Goal: Communication & Community: Answer question/provide support

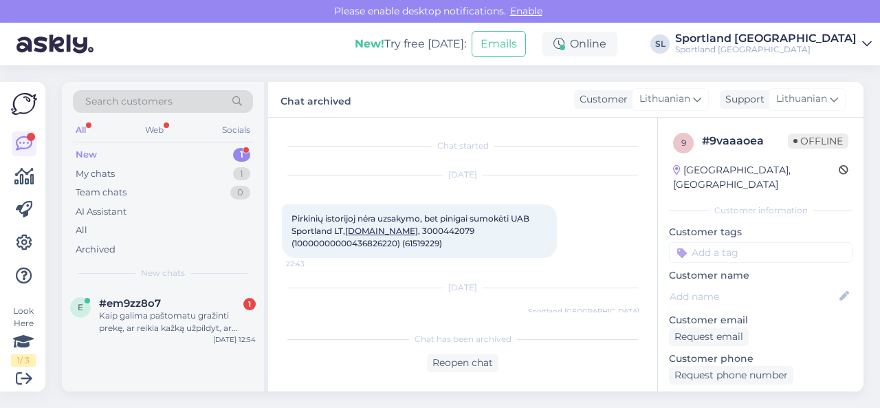
click at [199, 317] on div "Kaip galima paštomatu gražinti prekę, ar reikia kažką užpildyt, ar užtenka tik …" at bounding box center [177, 321] width 157 height 25
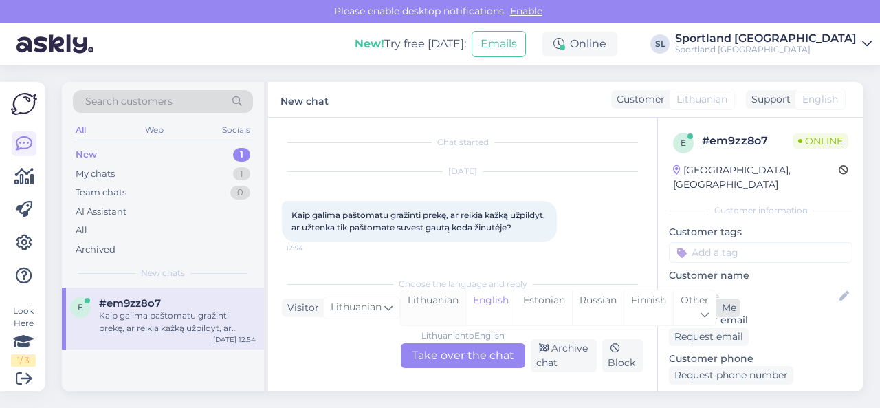
click at [408, 303] on div "Lithuanian" at bounding box center [433, 307] width 65 height 35
click at [449, 350] on div "Lithuanian to Lithuanian Take over the chat" at bounding box center [463, 355] width 124 height 25
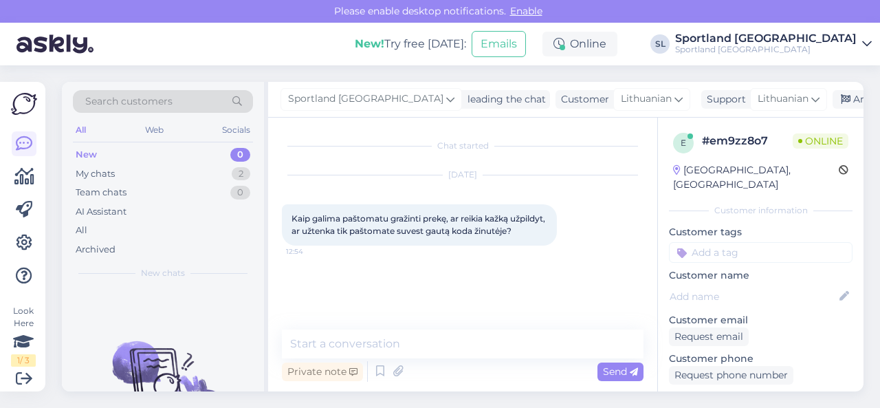
scroll to position [0, 0]
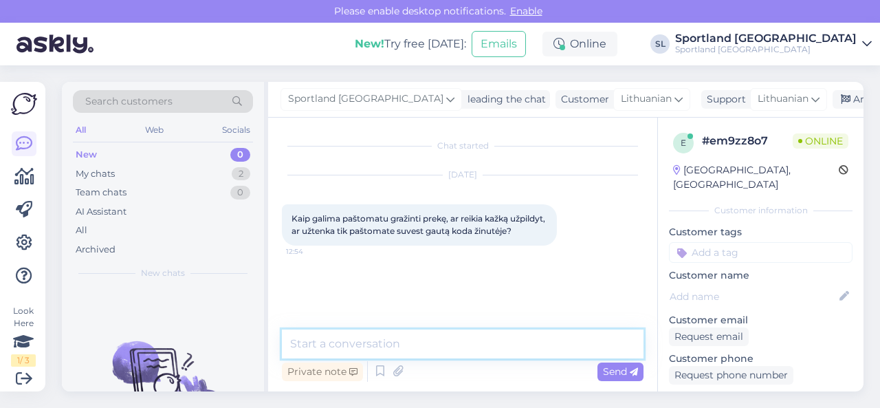
click at [438, 349] on textarea at bounding box center [462, 343] width 361 height 29
type textarea "Sveiki, dėkojame už Jūsų užklausą."
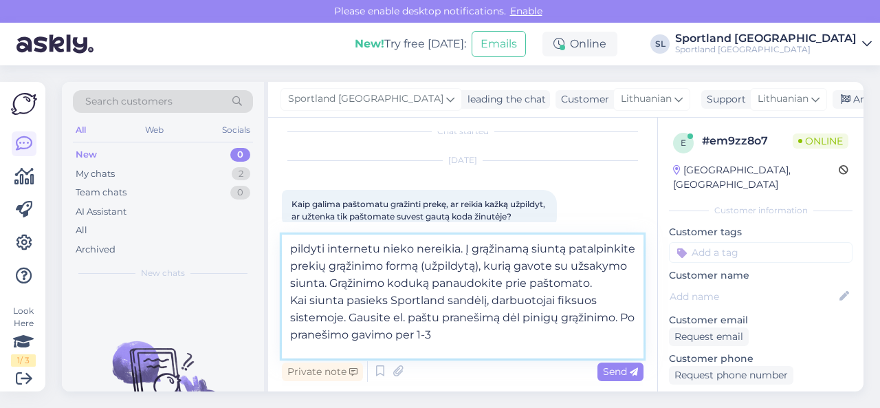
drag, startPoint x: 438, startPoint y: 349, endPoint x: 456, endPoint y: 349, distance: 18.6
click at [456, 349] on textarea "pildyti internetu nieko nereikia. Į grąžinamą siuntą patalpinkite prekių grąžin…" at bounding box center [462, 296] width 361 height 124
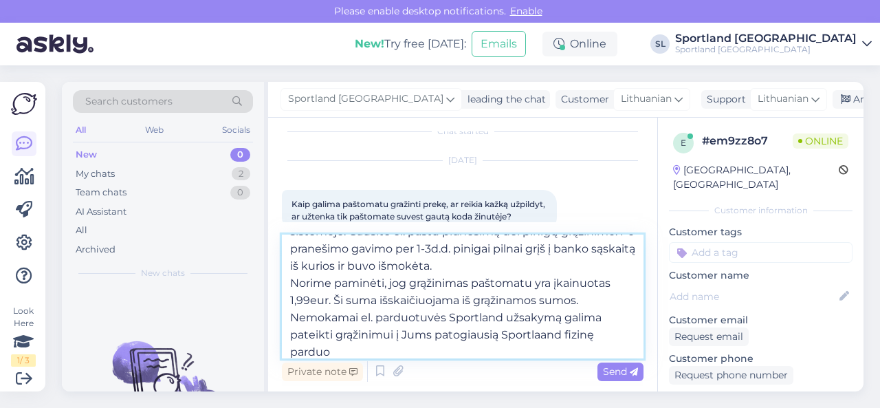
scroll to position [103, 0]
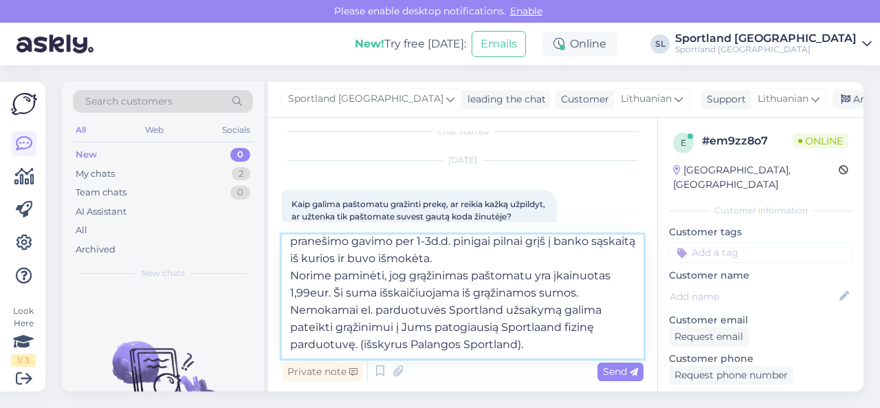
type textarea "pildyti internetu nieko nereikia. Į grąžinamą siuntą patalpinkite prekių grąžin…"
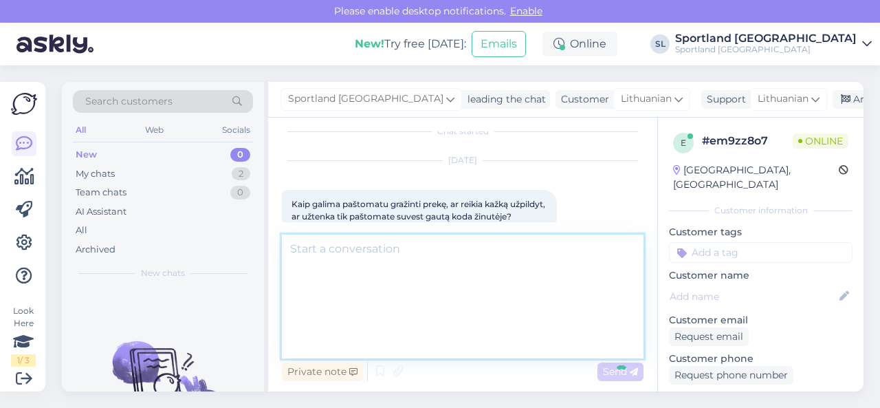
scroll to position [0, 0]
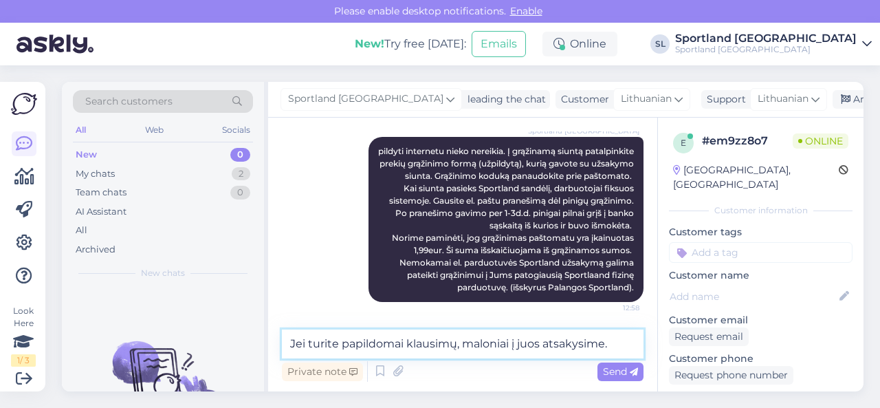
type textarea "Jei turite papildomai klausimų, maloniai į juos atsakysime."
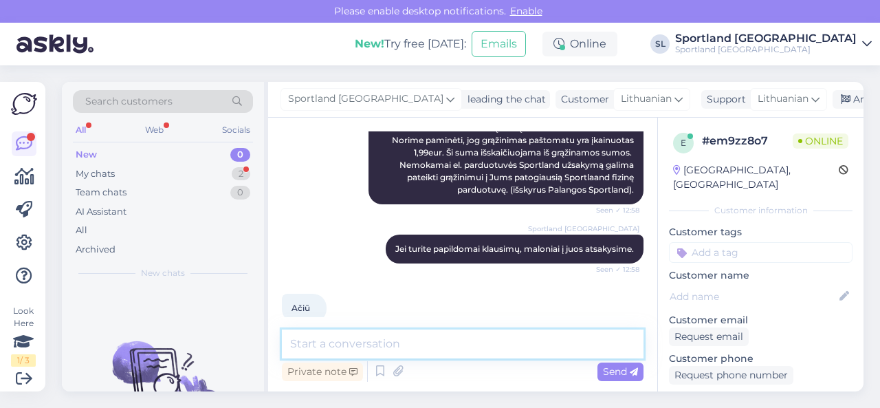
scroll to position [340, 0]
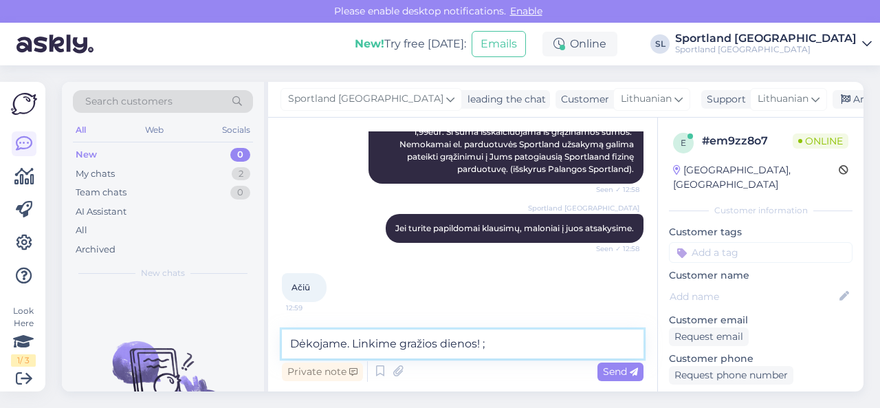
type textarea "Dėkojame. Linkime gražios dienos! ;)"
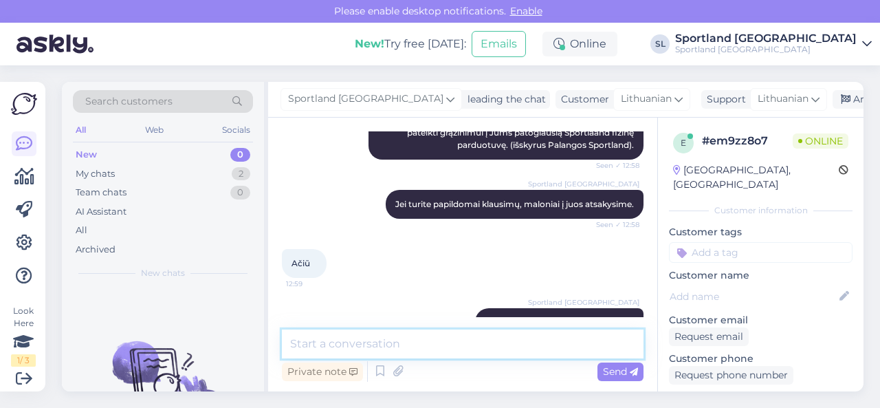
scroll to position [399, 0]
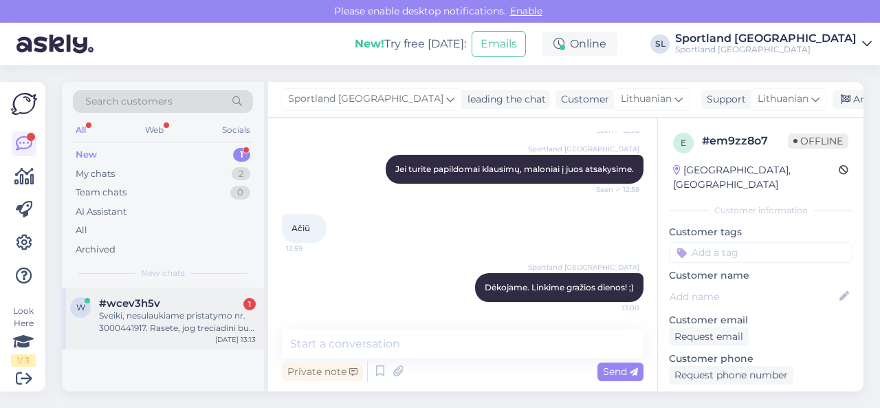
click at [202, 324] on div "Sveiki, nesulaukiame pristatymo nr. 3000441917. Rasete, jog treciadini bus pris…" at bounding box center [177, 321] width 157 height 25
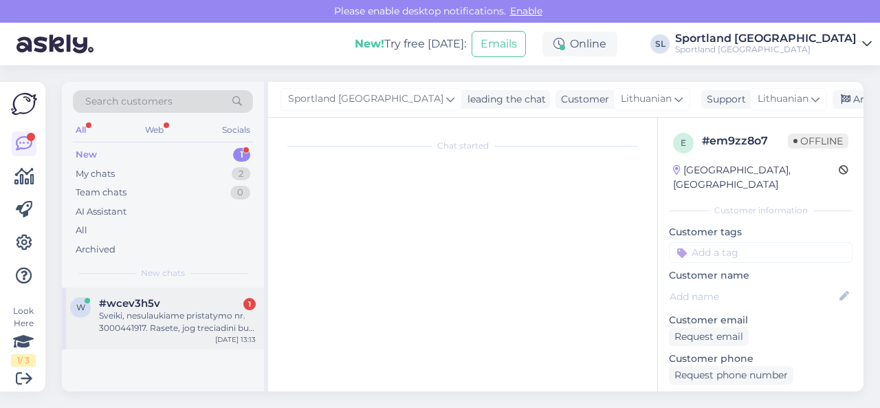
scroll to position [27, 0]
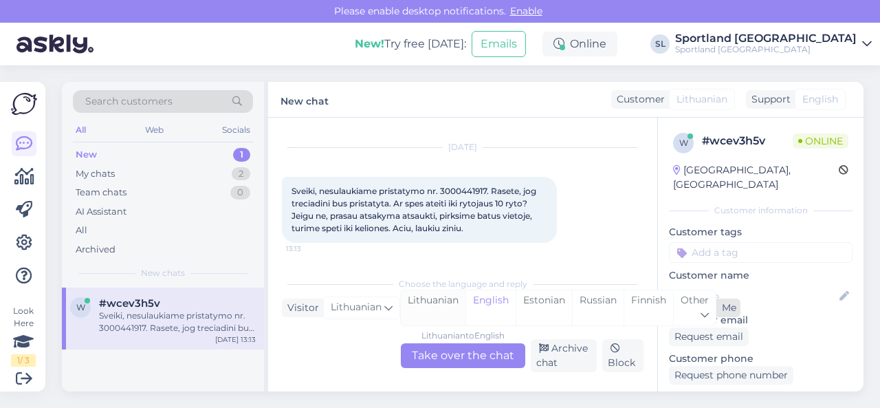
click at [421, 310] on div "Lithuanian" at bounding box center [433, 307] width 65 height 35
click at [441, 350] on div "Lithuanian to Lithuanian Take over the chat" at bounding box center [463, 355] width 124 height 25
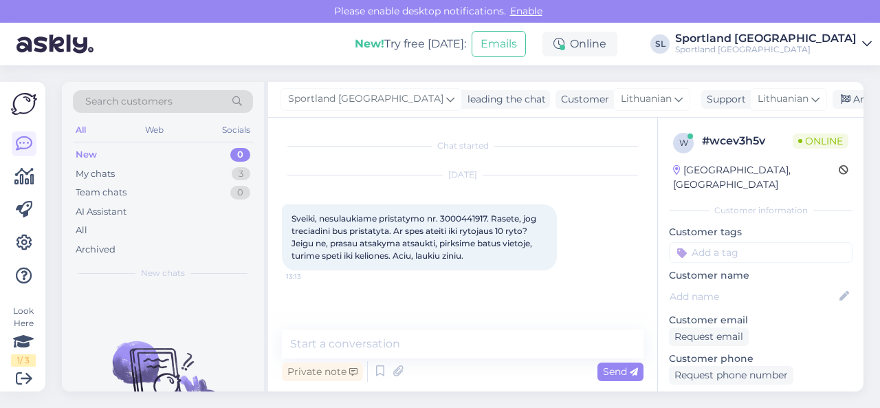
click at [466, 216] on span "Sveiki, nesulaukiame pristatymo nr. 3000441917. Rasete, jog treciadini bus pris…" at bounding box center [414, 236] width 247 height 47
copy span "3000441917"
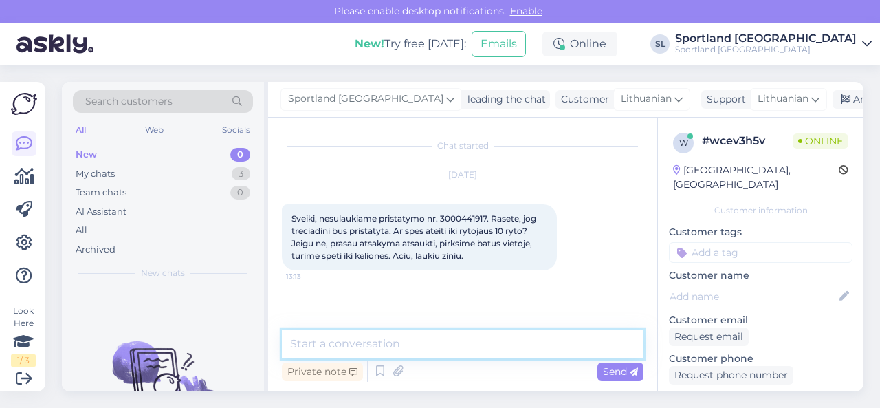
click at [424, 343] on textarea at bounding box center [462, 343] width 361 height 29
paste textarea "3000441917"
type textarea "Sveiki, tikriname Jūsų užsakymą 3000441917"
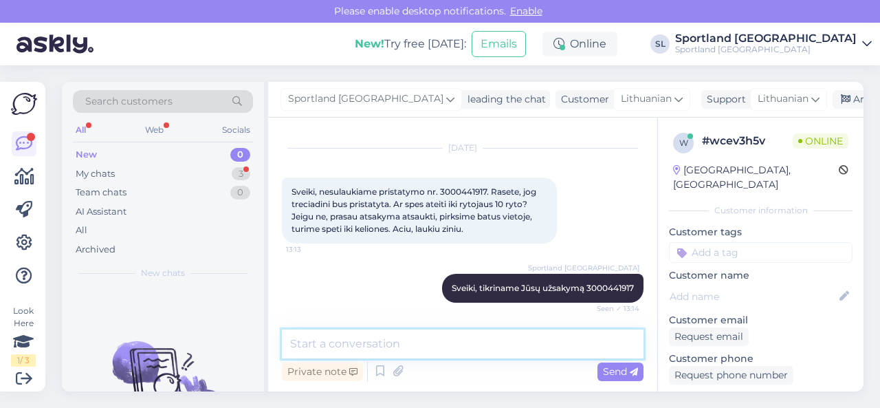
scroll to position [86, 0]
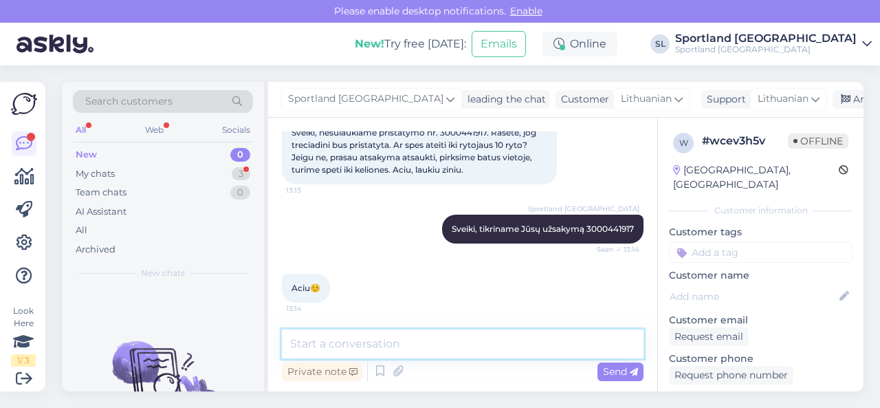
click at [437, 343] on textarea at bounding box center [462, 343] width 361 height 29
click at [554, 344] on textarea "Pateikėme užklausą sandėlio darbuotojams." at bounding box center [462, 343] width 361 height 29
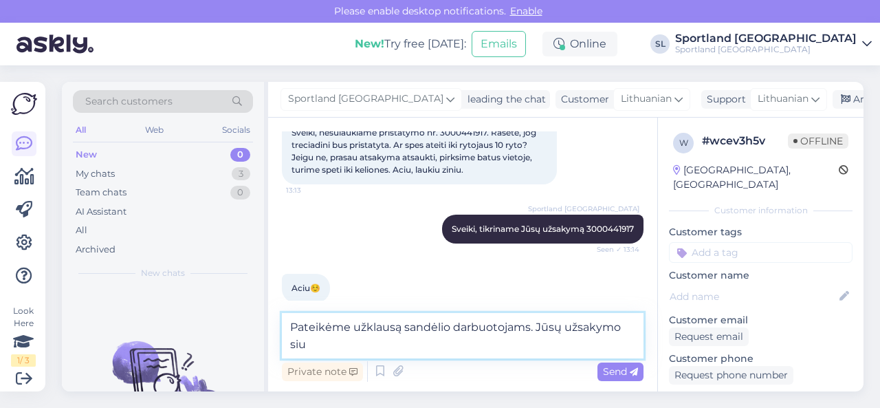
scroll to position [100, 0]
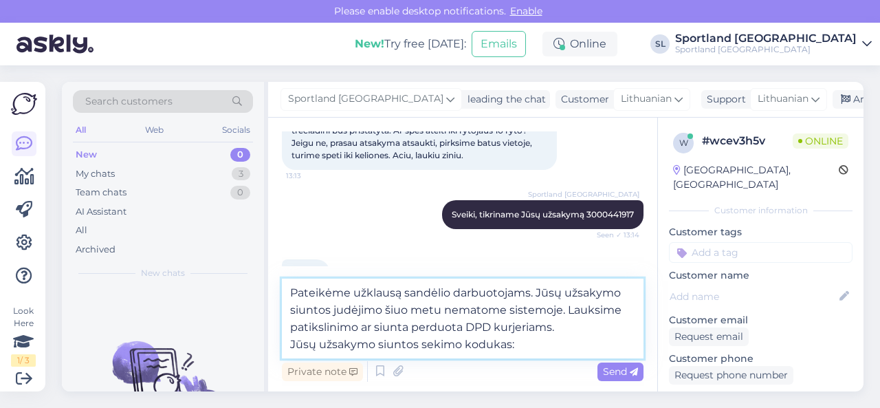
paste textarea "05805115809781"
type textarea "Pateikėme užklausą sandėlio darbuotojams. Jūsų užsakymo siuntos judėjimo šiuo m…"
click at [617, 375] on span "Send" at bounding box center [620, 371] width 35 height 12
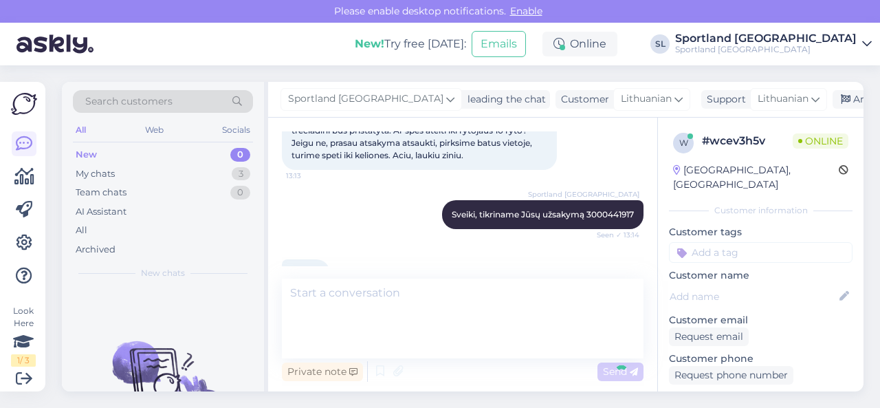
scroll to position [182, 0]
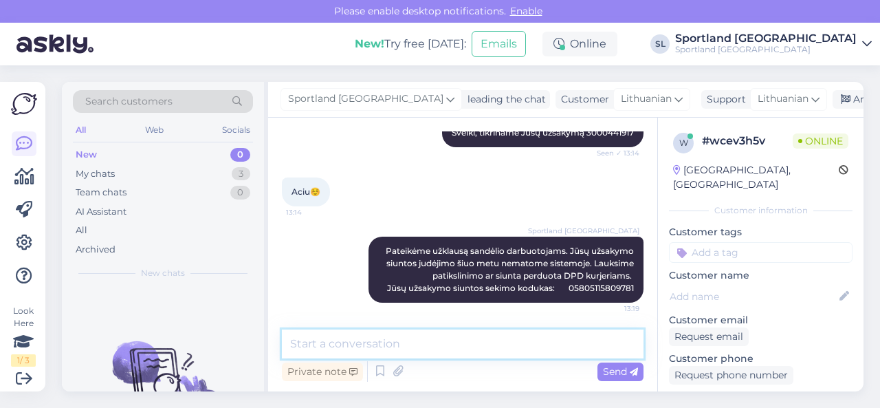
click at [559, 346] on textarea at bounding box center [462, 343] width 361 height 29
type textarea "gavę patikslinimą informuosime jus el. paštu."
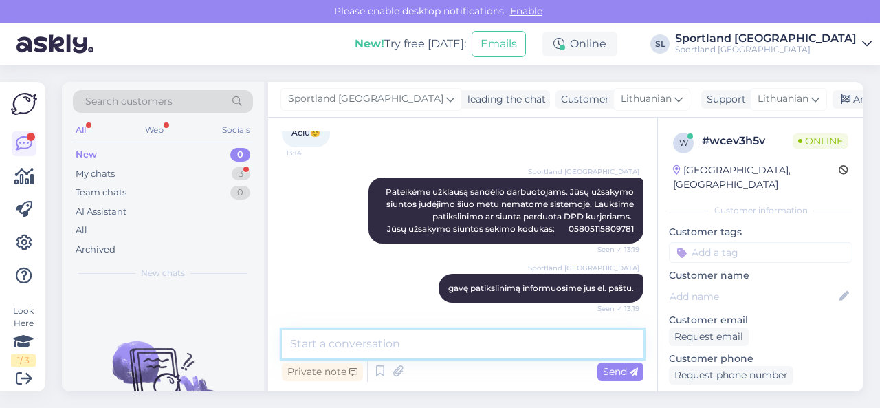
scroll to position [313, 0]
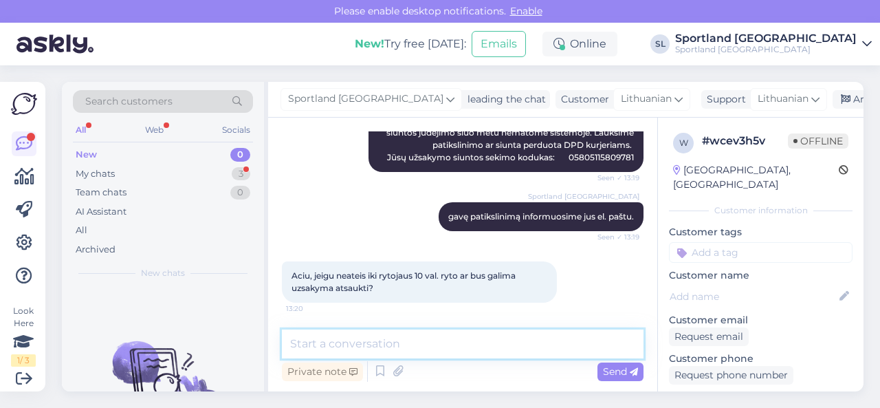
click at [432, 343] on textarea at bounding box center [462, 343] width 361 height 29
click at [441, 339] on textarea at bounding box center [462, 343] width 361 height 29
type textarea "Taip, galėsime užsakymą atšaukti."
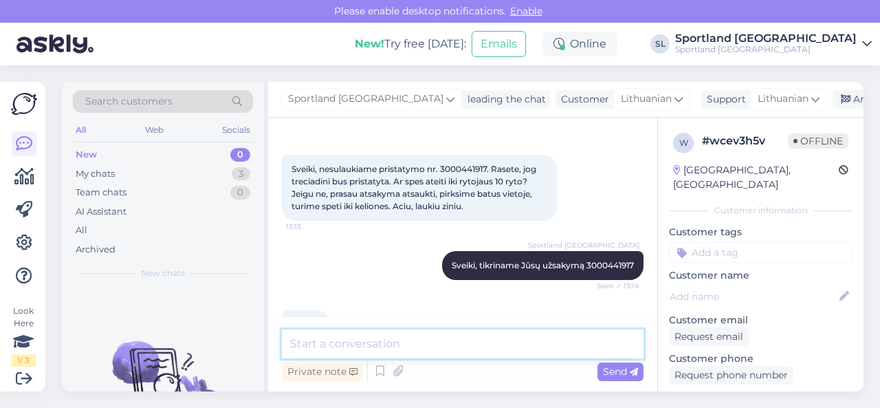
scroll to position [0, 0]
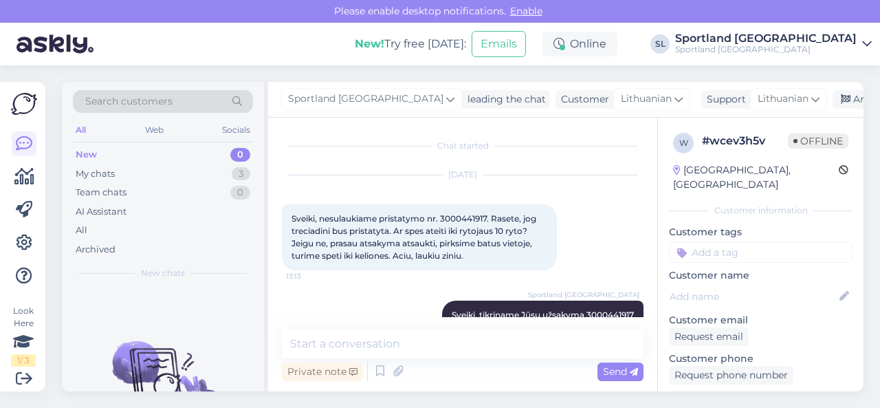
click at [457, 217] on span "Sveiki, nesulaukiame pristatymo nr. 3000441917. Rasete, jog treciadini bus pris…" at bounding box center [414, 236] width 247 height 47
copy span "3000441917"
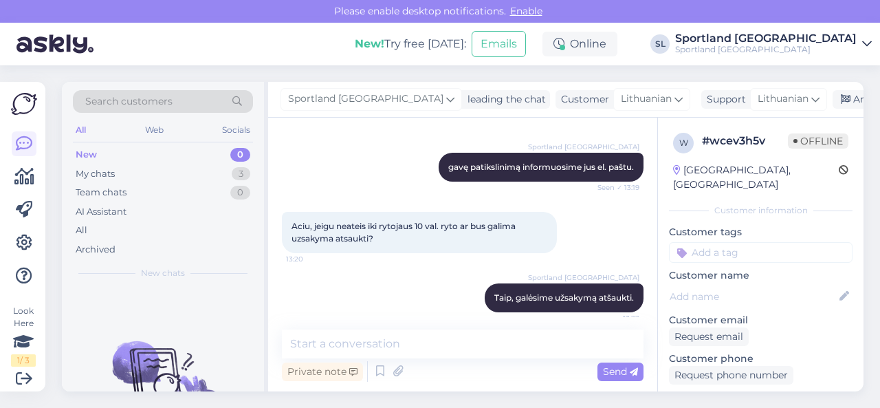
scroll to position [372, 0]
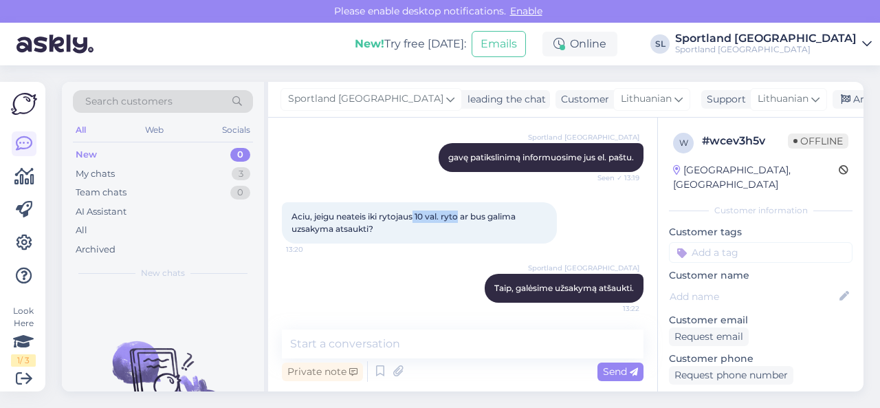
drag, startPoint x: 415, startPoint y: 216, endPoint x: 460, endPoint y: 213, distance: 45.5
click at [460, 213] on span "Aciu, jeigu neateis iki rytojaus 10 val. ryto ar bus galima uzsakyma atsaukti?" at bounding box center [404, 222] width 226 height 23
copy span "10 val. ryto"
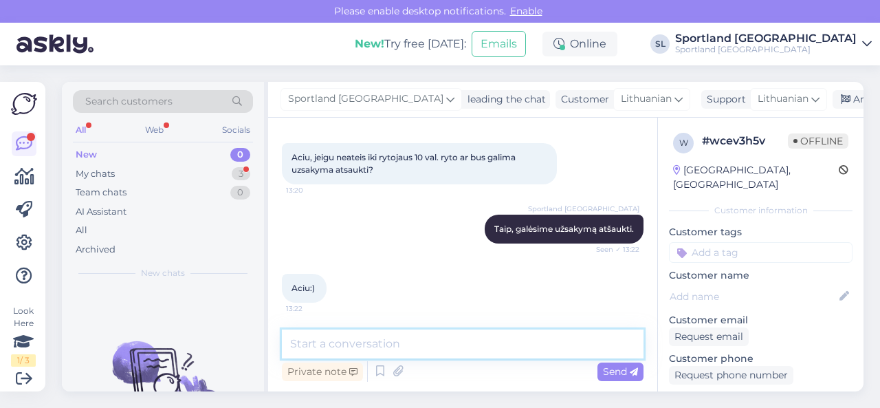
click at [377, 335] on textarea at bounding box center [462, 343] width 361 height 29
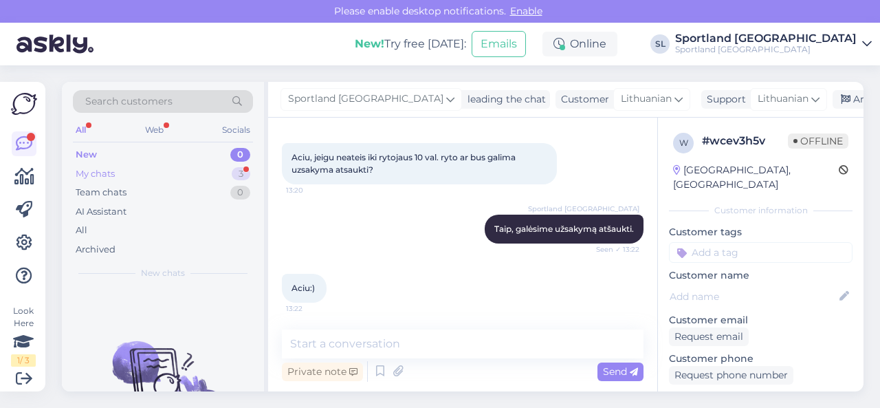
click at [199, 177] on div "My chats 3" at bounding box center [163, 173] width 180 height 19
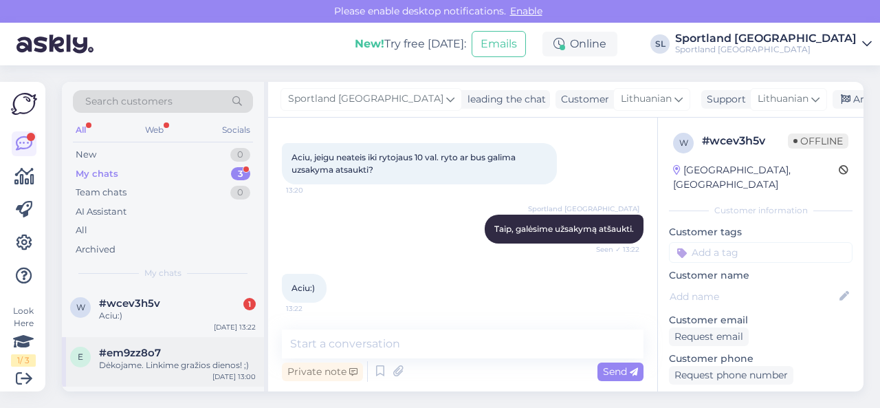
click at [192, 353] on div "#em9zz8o7" at bounding box center [177, 352] width 157 height 12
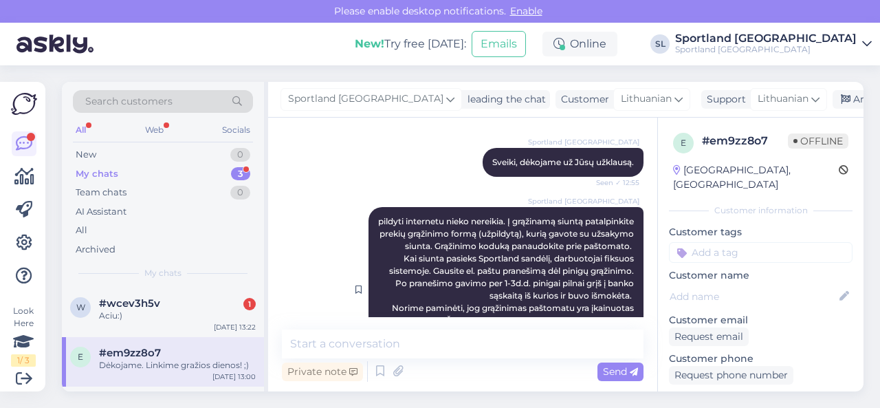
scroll to position [124, 0]
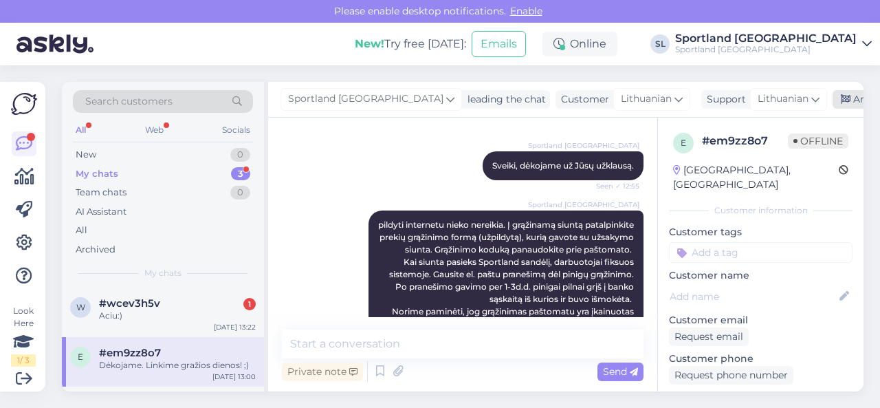
click at [832, 104] on div "Archive chat" at bounding box center [875, 99] width 87 height 19
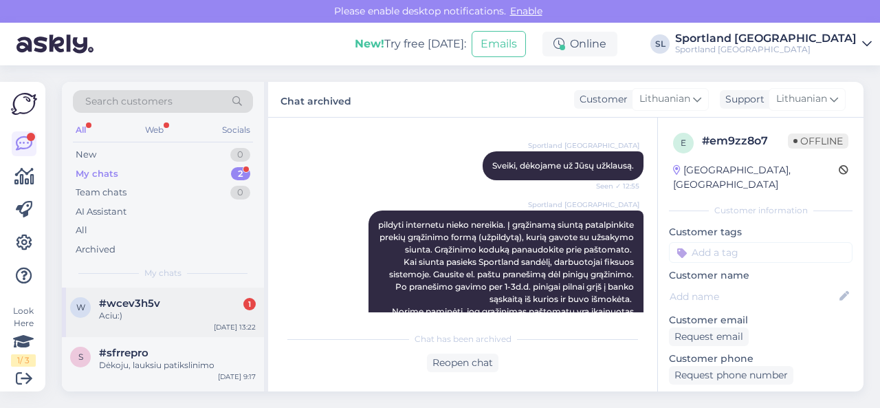
click at [172, 309] on div "Aciu:)" at bounding box center [177, 315] width 157 height 12
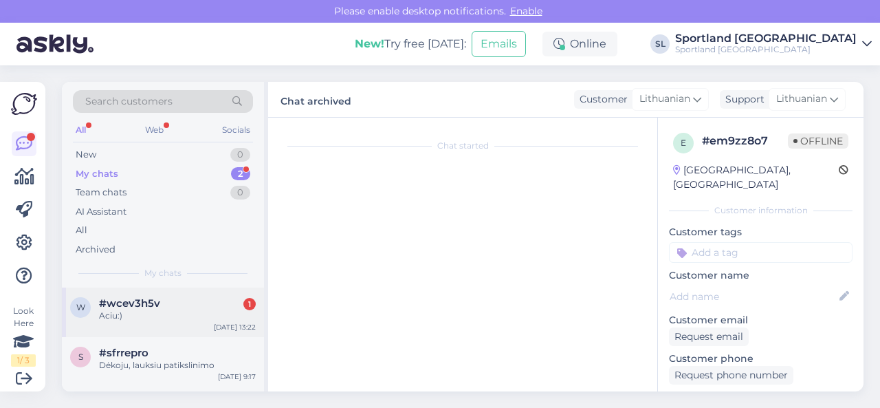
scroll to position [431, 0]
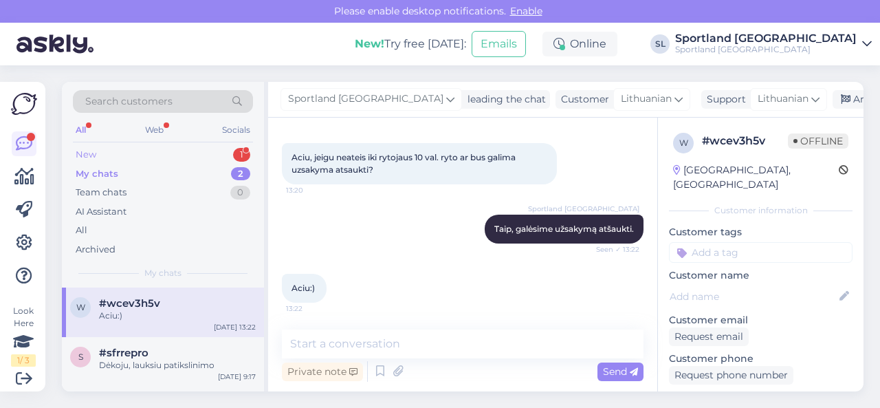
click at [131, 159] on div "New 1" at bounding box center [163, 154] width 180 height 19
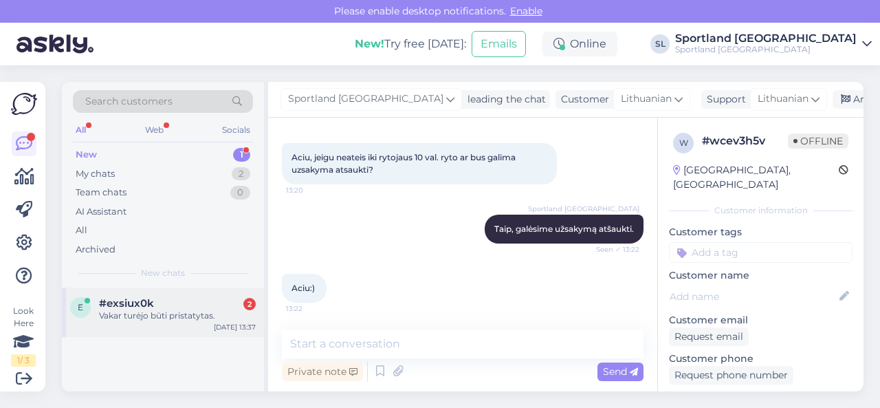
click at [169, 320] on div "Vakar turėjo būti pristatytas." at bounding box center [177, 315] width 157 height 12
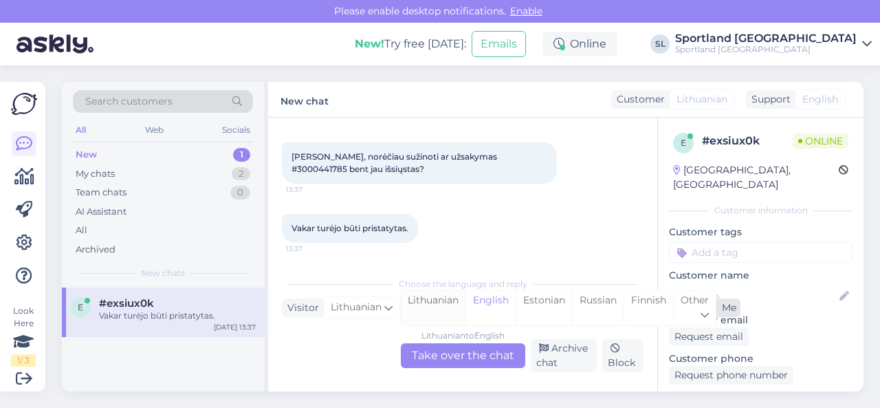
click at [423, 304] on div "Lithuanian" at bounding box center [433, 307] width 65 height 35
click at [440, 358] on div "Lithuanian to Lithuanian Take over the chat" at bounding box center [463, 355] width 124 height 25
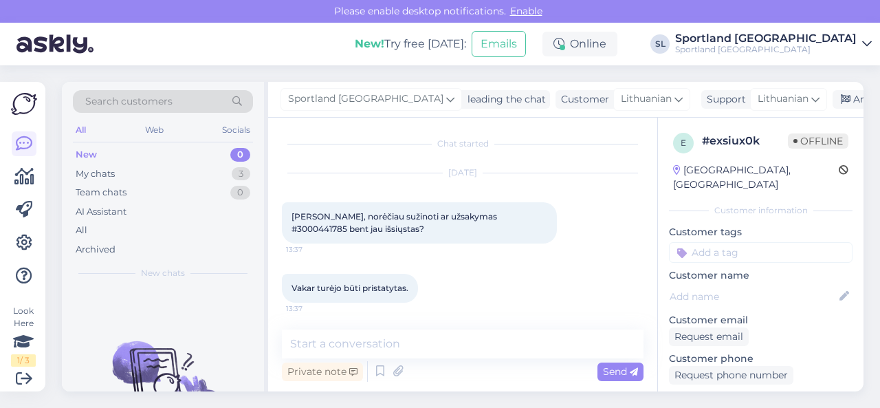
click at [487, 210] on div "[PERSON_NAME], norėčiau sužinoti ar užsakymas #3000441785 bent jau išsiųstas? 1…" at bounding box center [419, 222] width 275 height 41
copy span "3000441785"
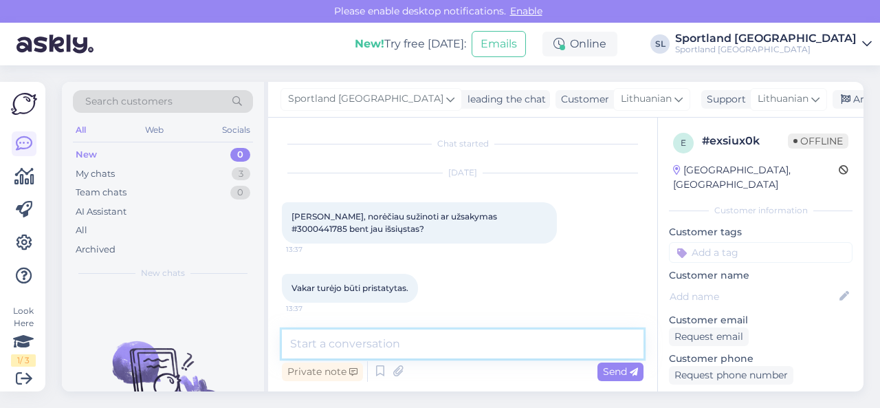
click at [419, 348] on textarea at bounding box center [462, 343] width 361 height 29
paste textarea "3000441785"
type textarea "Sveiki, luktelkite tikriname Jūsų užsakymą 3000441785"
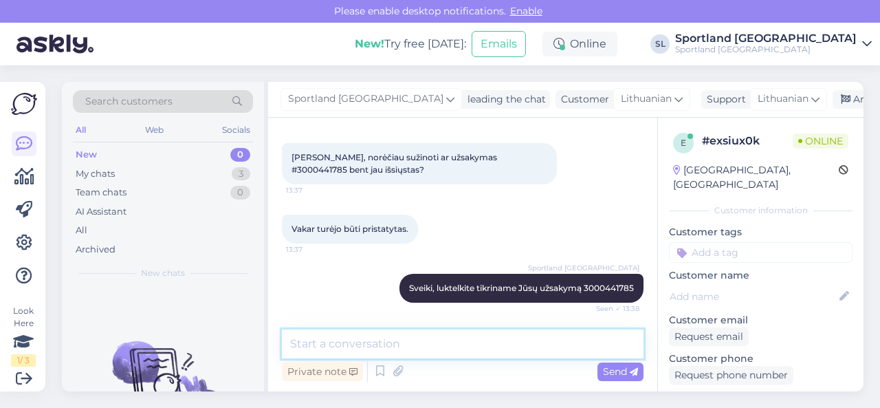
click at [438, 344] on textarea at bounding box center [462, 343] width 361 height 29
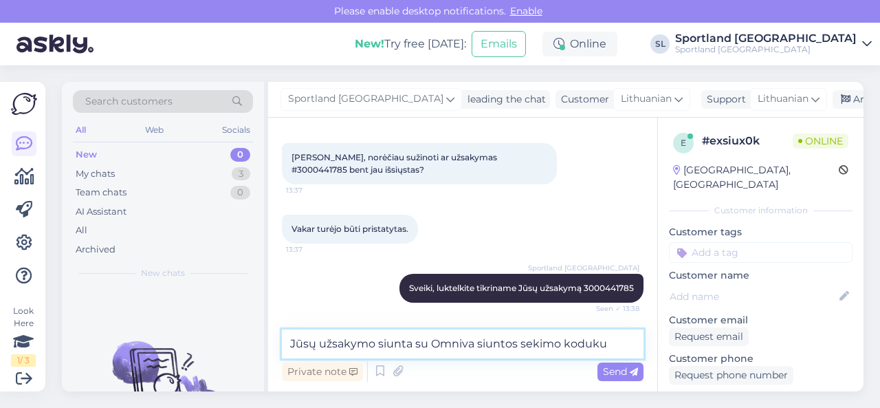
paste textarea "CC847397105EE"
type textarea "Jūsų užsakymo siunta su Omniva siuntos sekimo koduku CC847397105EE"
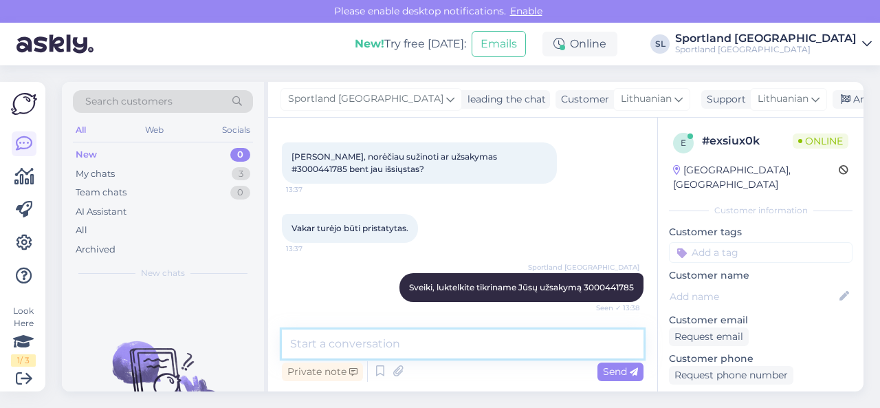
scroll to position [133, 0]
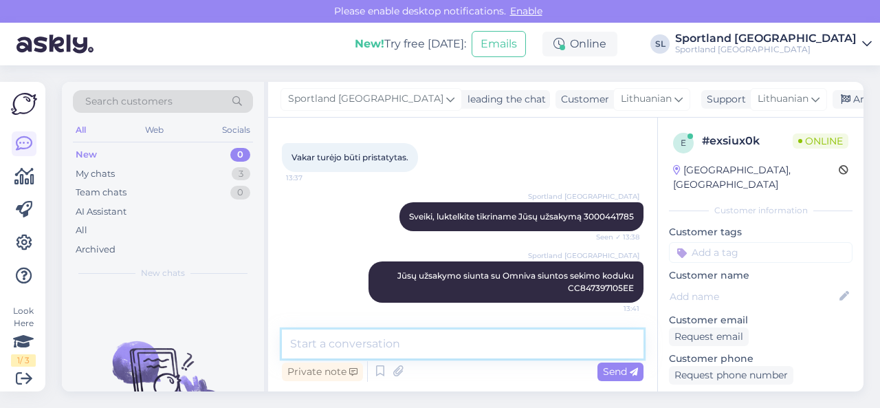
click at [399, 342] on textarea at bounding box center [462, 343] width 361 height 29
paste textarea "Siunta paruošta atsiėmimui iš paštomato [DATE] 09:27 Kauno RIMI Europos paštoma…"
type textarea "Siunta paruošta atsiėmimui iš paštomato [DATE] 09:27 Kauno RIMI Europos paštoma…"
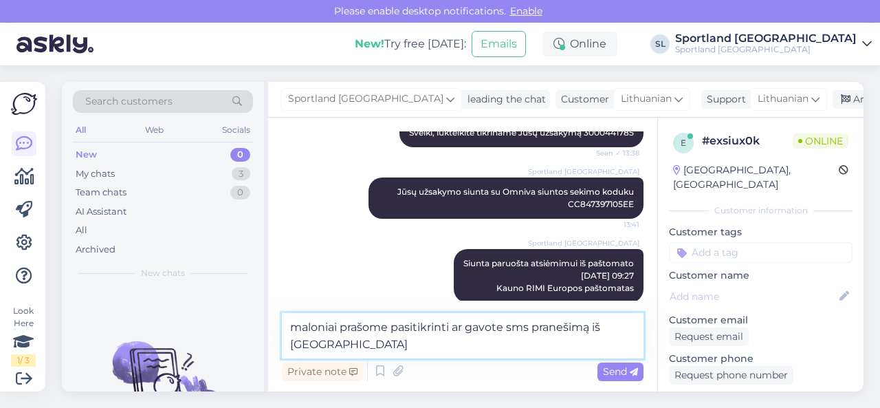
scroll to position [233, 0]
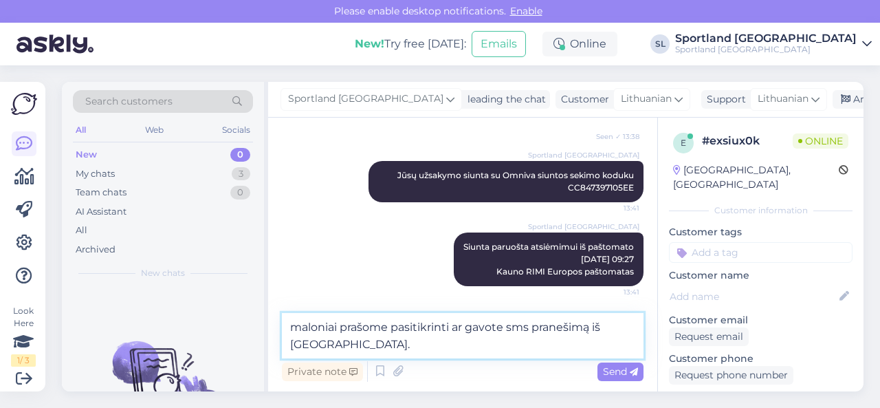
type textarea "maloniai prašome pasitikrinti ar gavote sms pranešimą iš [GEOGRAPHIC_DATA]."
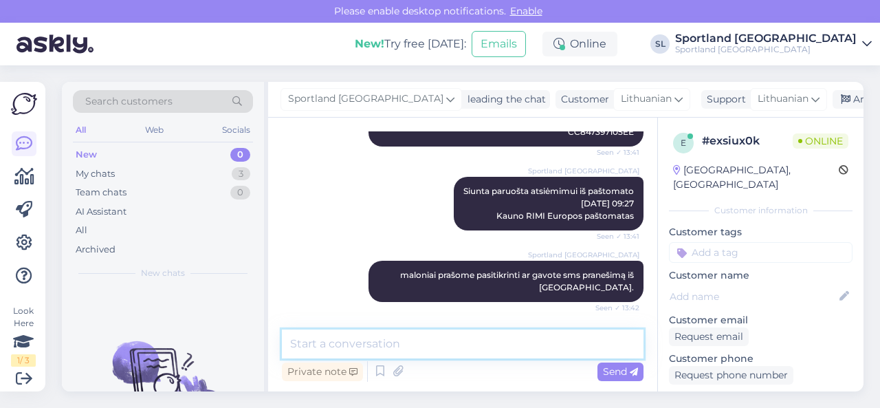
scroll to position [288, 0]
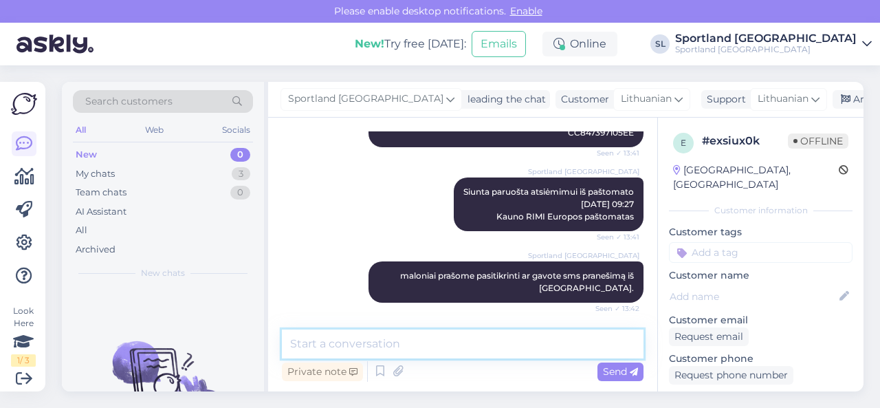
click at [390, 345] on textarea at bounding box center [462, 343] width 361 height 29
click at [366, 347] on textarea at bounding box center [462, 343] width 361 height 29
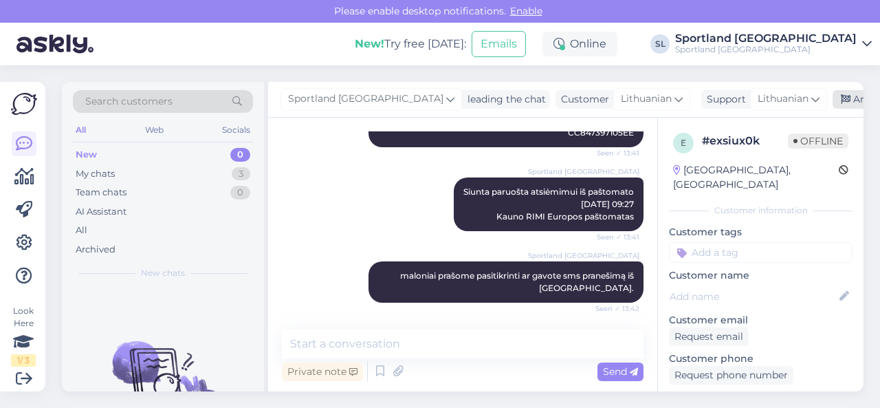
click at [832, 98] on div "Archive chat" at bounding box center [875, 99] width 87 height 19
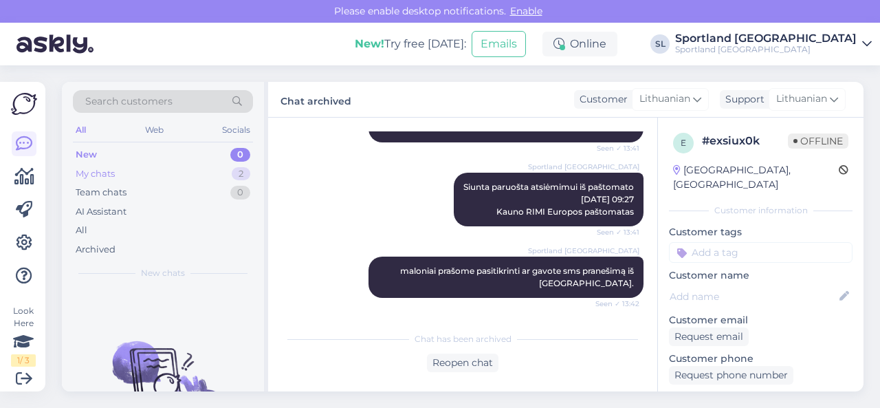
click at [214, 167] on div "My chats 2" at bounding box center [163, 173] width 180 height 19
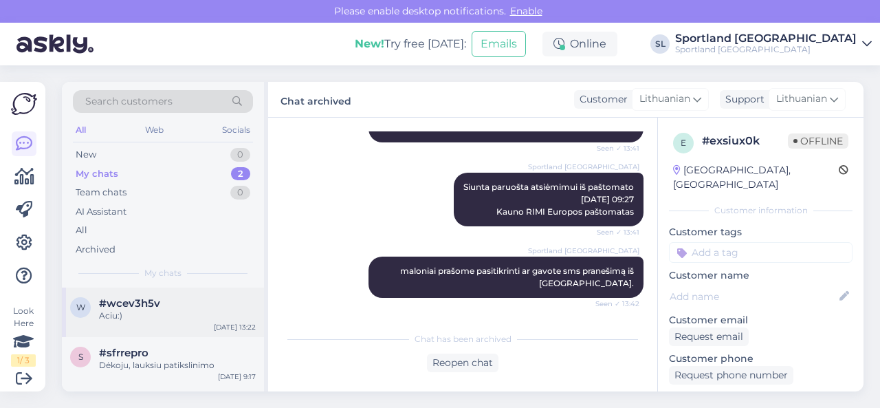
click at [173, 309] on div "Aciu:)" at bounding box center [177, 315] width 157 height 12
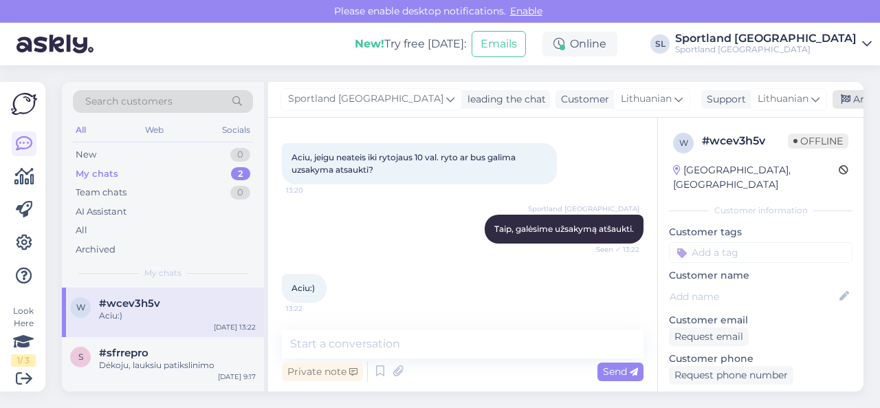
click at [832, 103] on div "Archive chat" at bounding box center [875, 99] width 87 height 19
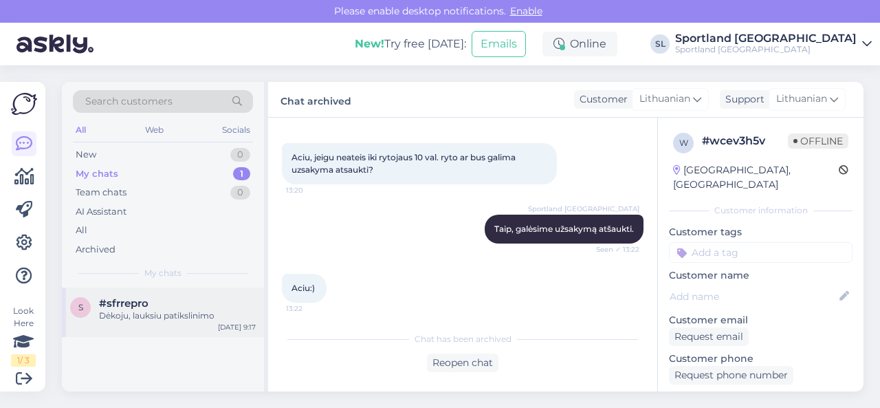
click at [187, 303] on div "#sfrrepro" at bounding box center [177, 303] width 157 height 12
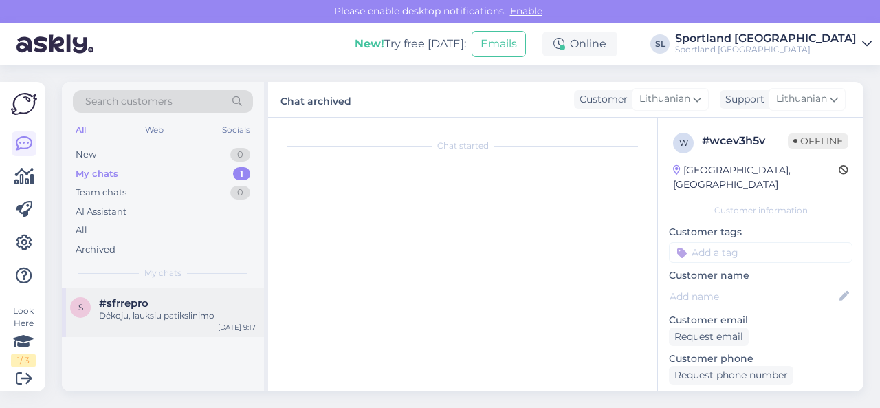
scroll to position [335, 0]
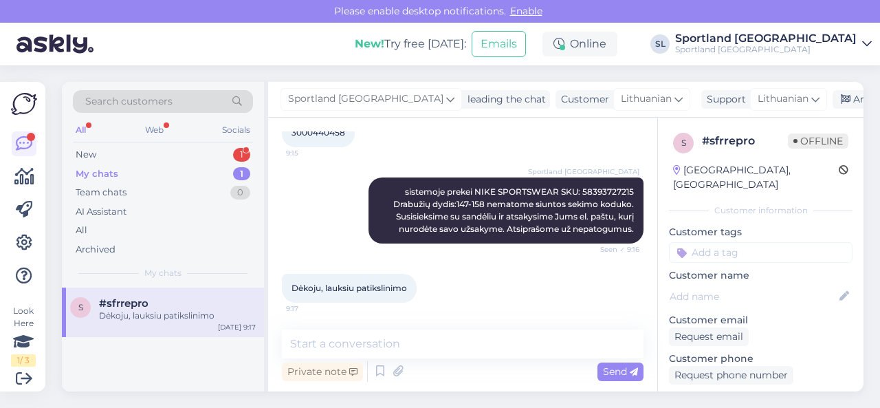
click at [166, 6] on div "Please enable desktop notifications. Enable" at bounding box center [440, 11] width 880 height 23
click at [170, 151] on div "New 1" at bounding box center [163, 154] width 180 height 19
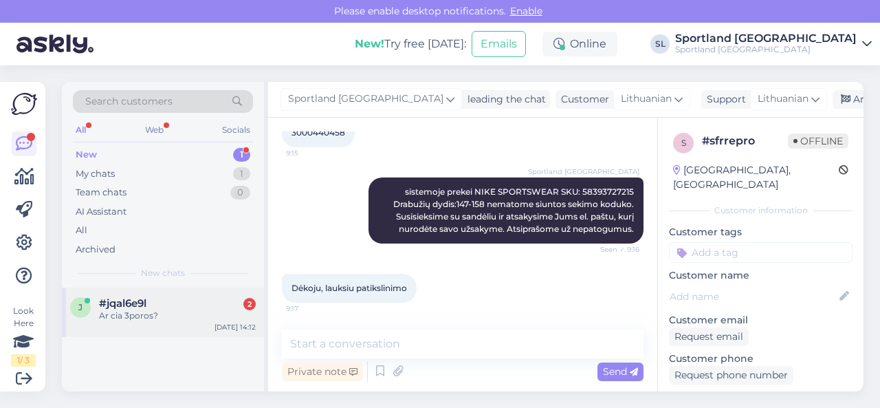
click at [206, 304] on div "#jqal6e9l 2" at bounding box center [177, 303] width 157 height 12
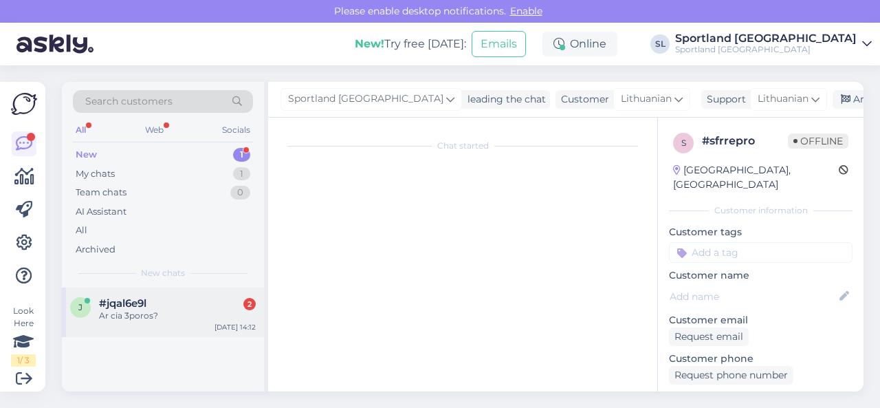
scroll to position [62, 0]
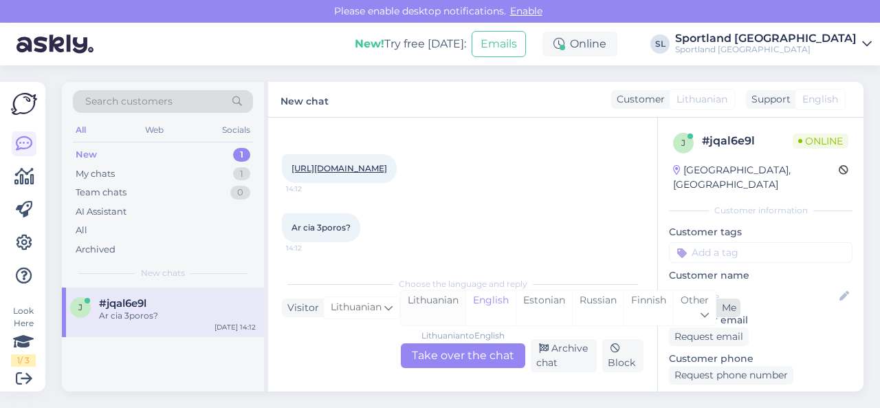
click at [426, 308] on div "Lithuanian" at bounding box center [433, 307] width 65 height 35
click at [437, 365] on div "Lithuanian to Lithuanian Take over the chat" at bounding box center [463, 355] width 124 height 25
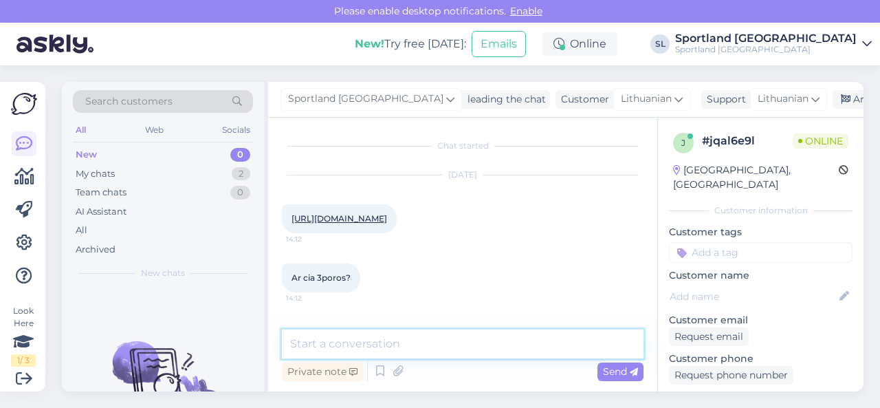
click at [408, 352] on textarea at bounding box center [462, 343] width 361 height 29
type textarea "Sveiki"
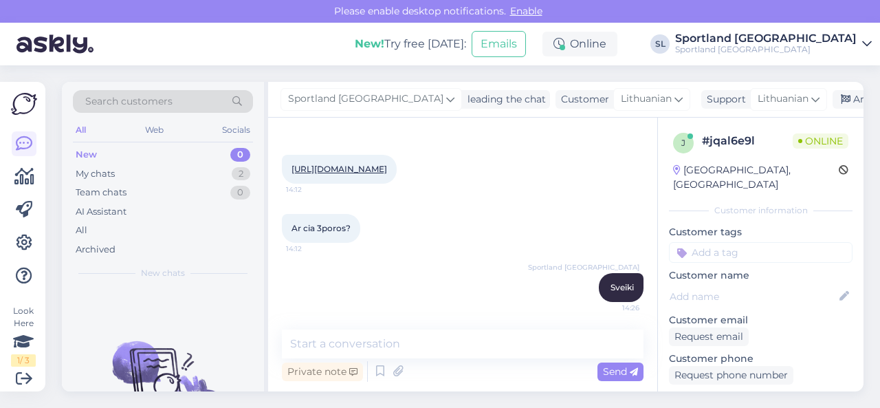
click at [379, 167] on link "[URL][DOMAIN_NAME]" at bounding box center [339, 169] width 96 height 10
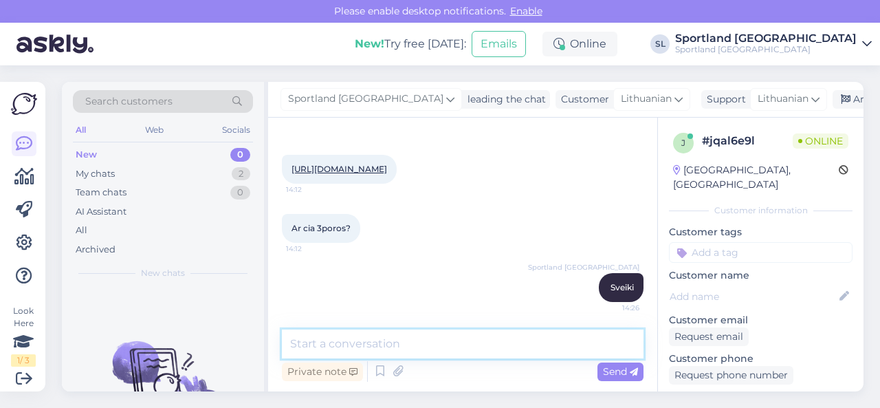
click at [357, 339] on textarea at bounding box center [462, 343] width 361 height 29
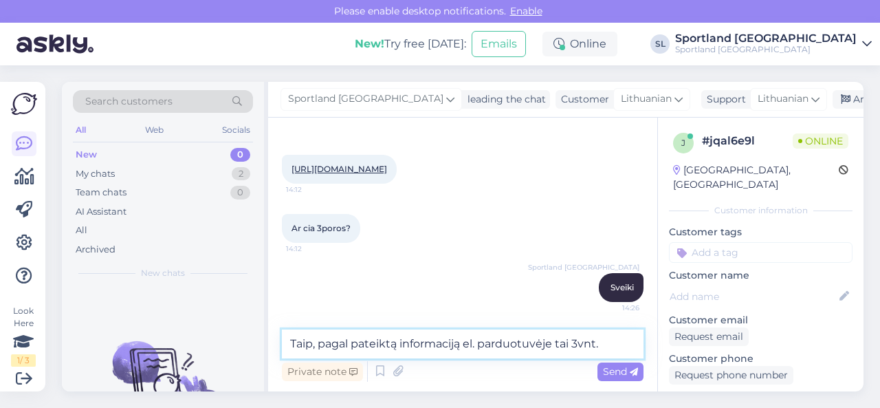
type textarea "Taip, pagal pateiktą informaciją el. parduotuvėje tai 3vnt."
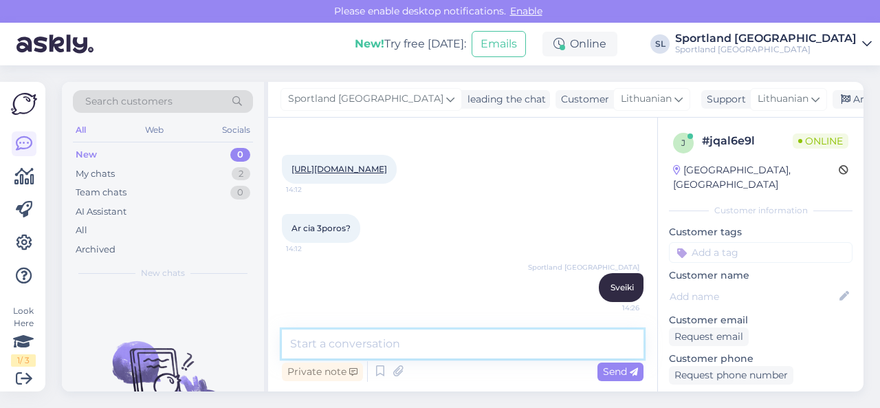
scroll to position [120, 0]
